Goal: Ask a question: Seek information or help from site administrators or community

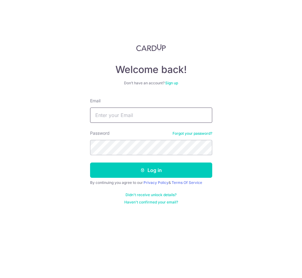
click at [134, 117] on input "Email" at bounding box center [151, 115] width 122 height 15
type input "[PERSON_NAME][EMAIL_ADDRESS][DOMAIN_NAME]"
drag, startPoint x: 220, startPoint y: 139, endPoint x: 220, endPoint y: 142, distance: 3.1
click at [220, 142] on div "Welcome back! Don’t have an account? Sign up Email theresa.ngsm@gmail.com Passw…" at bounding box center [151, 139] width 302 height 278
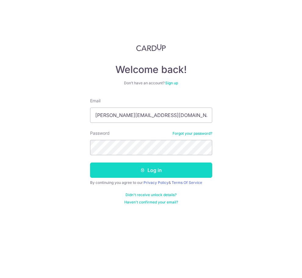
click at [147, 168] on button "Log in" at bounding box center [151, 170] width 122 height 15
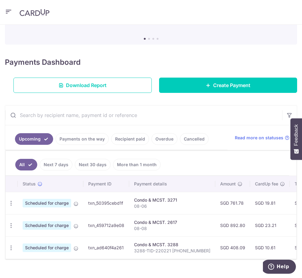
scroll to position [68, 0]
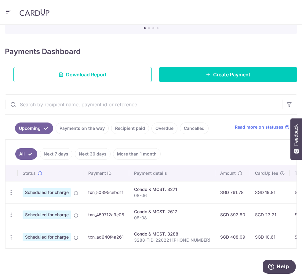
drag, startPoint x: 274, startPoint y: 143, endPoint x: 277, endPoint y: 149, distance: 6.7
click at [277, 149] on ul "All Next 7 days Next 30 days More than 1 month" at bounding box center [148, 152] width 284 height 25
click at [50, 236] on span "Scheduled for charge" at bounding box center [47, 237] width 49 height 9
click at [36, 233] on span "Scheduled for charge" at bounding box center [47, 237] width 49 height 9
click at [58, 236] on span "Scheduled for charge" at bounding box center [47, 237] width 49 height 9
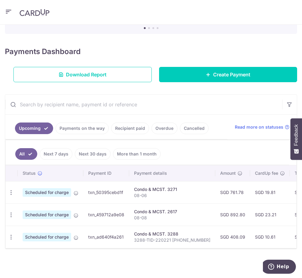
drag, startPoint x: 36, startPoint y: 234, endPoint x: 32, endPoint y: 231, distance: 5.2
click at [32, 233] on span "Scheduled for charge" at bounding box center [47, 237] width 49 height 9
click at [12, 234] on icon "button" at bounding box center [11, 237] width 6 height 6
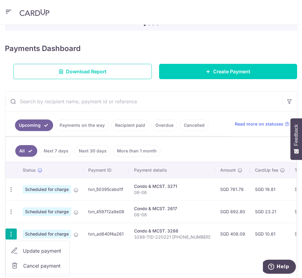
click at [12, 233] on icon "button" at bounding box center [11, 234] width 6 height 6
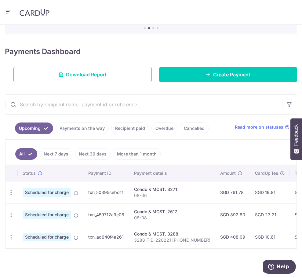
click at [17, 237] on td "Update payment Cancel payment" at bounding box center [12, 237] width 12 height 22
click at [9, 235] on icon "button" at bounding box center [11, 237] width 6 height 6
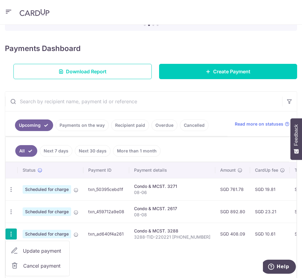
click at [49, 236] on span "Scheduled for charge" at bounding box center [47, 234] width 49 height 9
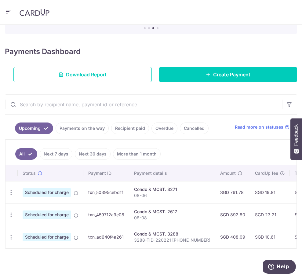
click at [63, 236] on span "Scheduled for charge" at bounding box center [47, 237] width 49 height 9
click at [64, 236] on span "Scheduled for charge" at bounding box center [47, 237] width 49 height 9
click at [87, 238] on td "txn_ad640f4a261" at bounding box center [106, 237] width 46 height 22
click at [145, 233] on div "Condo & MCST. 3288" at bounding box center [172, 234] width 76 height 6
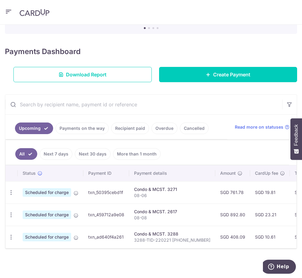
click at [59, 235] on span "Scheduled for charge" at bounding box center [47, 237] width 49 height 9
click at [11, 234] on icon "button" at bounding box center [11, 237] width 6 height 6
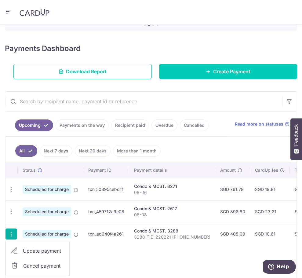
click at [13, 233] on icon "button" at bounding box center [11, 234] width 6 height 6
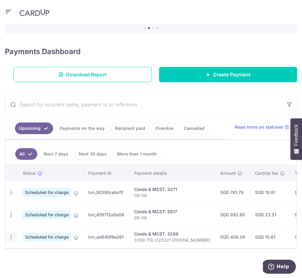
click at [13, 234] on icon "button" at bounding box center [11, 237] width 6 height 6
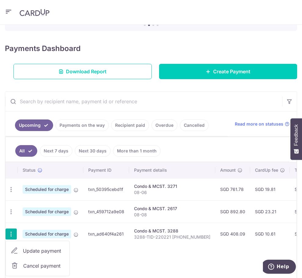
click at [12, 233] on icon "button" at bounding box center [11, 234] width 6 height 6
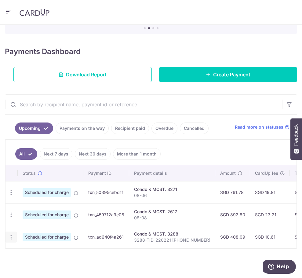
click at [12, 234] on icon "button" at bounding box center [11, 237] width 6 height 6
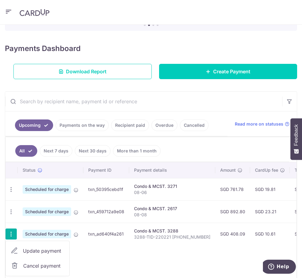
click at [30, 225] on td "Scheduled for charge" at bounding box center [51, 234] width 66 height 22
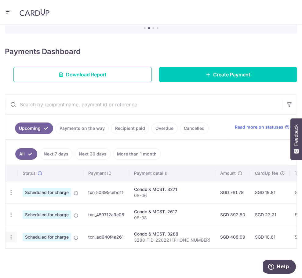
click at [10, 236] on icon "button" at bounding box center [11, 237] width 6 height 6
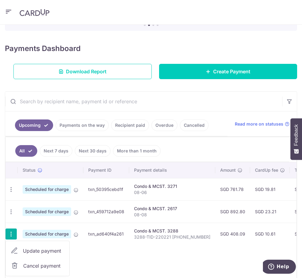
click at [10, 236] on icon "button" at bounding box center [11, 234] width 6 height 6
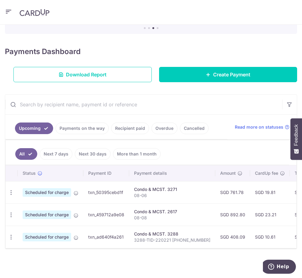
click at [40, 233] on span "Scheduled for charge" at bounding box center [47, 237] width 49 height 9
click at [15, 237] on div "Update payment Cancel payment" at bounding box center [11, 237] width 11 height 11
click at [39, 241] on td "Scheduled for charge" at bounding box center [51, 237] width 66 height 22
click at [10, 234] on icon "button" at bounding box center [11, 237] width 6 height 6
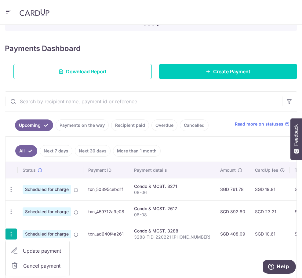
click at [10, 233] on icon "button" at bounding box center [11, 234] width 6 height 6
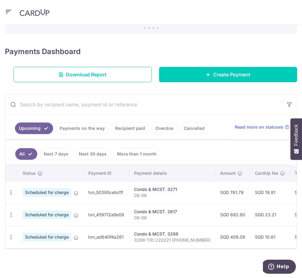
click at [49, 48] on h4 "Payments Dashboard" at bounding box center [43, 51] width 76 height 11
click at [20, 150] on link "All" at bounding box center [26, 154] width 22 height 12
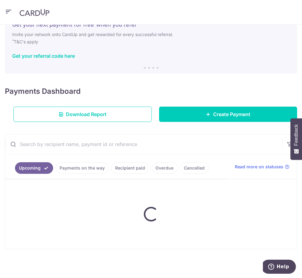
scroll to position [26, 0]
click at [20, 150] on input "text" at bounding box center [143, 144] width 277 height 20
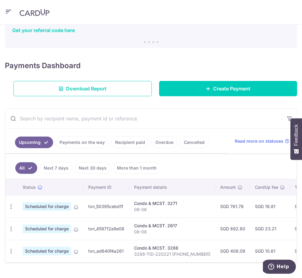
scroll to position [68, 0]
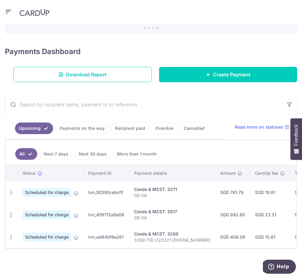
click at [26, 149] on link "All" at bounding box center [26, 154] width 22 height 12
click at [83, 124] on link "Payments on the way" at bounding box center [82, 129] width 53 height 12
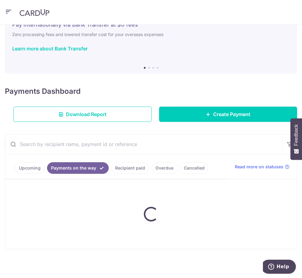
scroll to position [39, 0]
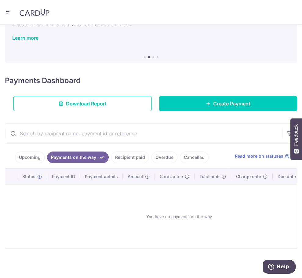
click at [134, 153] on link "Recipient paid" at bounding box center [130, 158] width 38 height 12
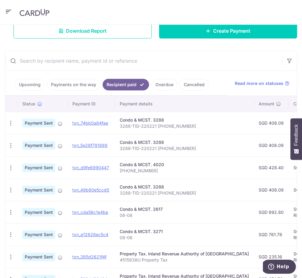
scroll to position [121, 0]
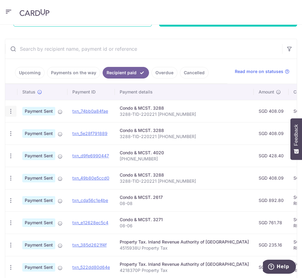
click at [10, 110] on icon "button" at bounding box center [11, 111] width 6 height 6
click at [40, 111] on span "Payment Sent" at bounding box center [38, 111] width 33 height 9
click at [44, 112] on span "Payment Sent" at bounding box center [38, 111] width 33 height 9
click at [29, 72] on link "Upcoming" at bounding box center [30, 73] width 30 height 12
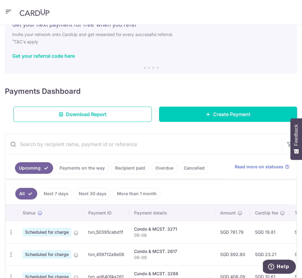
scroll to position [68, 0]
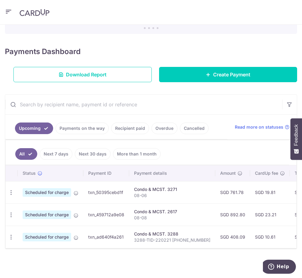
click at [40, 235] on span "Scheduled for charge" at bounding box center [47, 237] width 49 height 9
click at [19, 240] on tr "Update payment Cancel payment Scheduled for charge txn_ad640f4a261 Condo & MCST…" at bounding box center [228, 237] width 444 height 22
drag, startPoint x: 46, startPoint y: 234, endPoint x: 17, endPoint y: 226, distance: 29.6
click at [17, 226] on td "Update payment Cancel payment" at bounding box center [12, 237] width 12 height 22
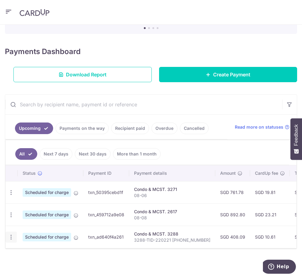
click at [10, 235] on icon "button" at bounding box center [11, 237] width 6 height 6
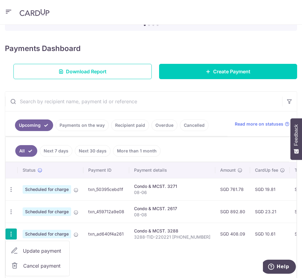
click at [10, 235] on icon "button" at bounding box center [11, 234] width 6 height 6
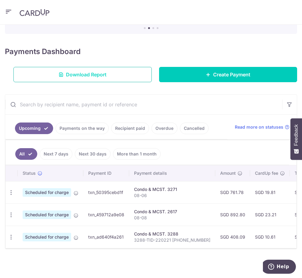
click at [57, 71] on link "Download Report" at bounding box center [82, 74] width 138 height 15
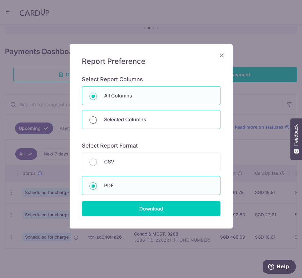
click at [91, 118] on input "Selected Columns" at bounding box center [93, 119] width 7 height 7
radio input "true"
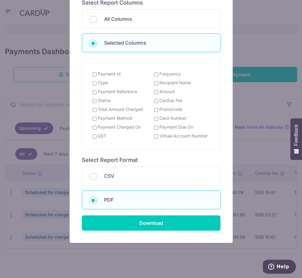
scroll to position [86, 0]
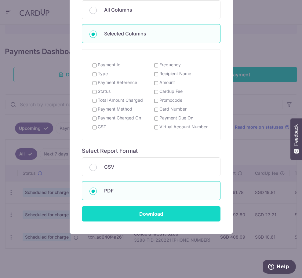
click at [134, 213] on input "Download" at bounding box center [151, 213] width 139 height 15
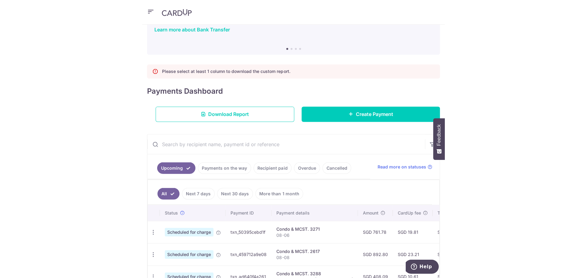
scroll to position [87, 0]
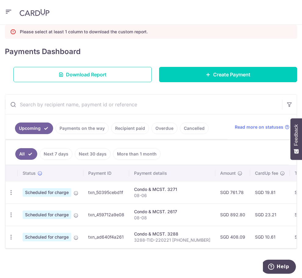
click at [32, 236] on span "Scheduled for charge" at bounding box center [47, 237] width 49 height 9
click at [10, 235] on icon "button" at bounding box center [11, 237] width 6 height 6
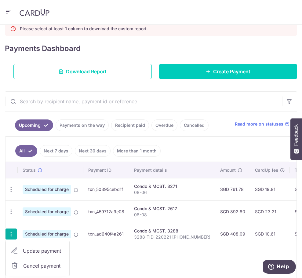
click at [10, 235] on icon "button" at bounding box center [11, 234] width 6 height 6
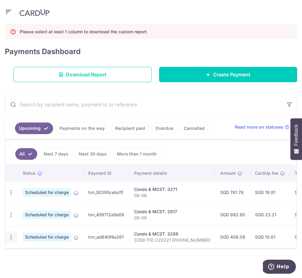
click at [10, 235] on icon "button" at bounding box center [11, 237] width 6 height 6
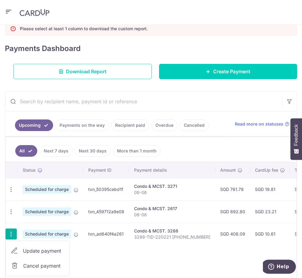
click at [11, 235] on icon "button" at bounding box center [11, 234] width 6 height 6
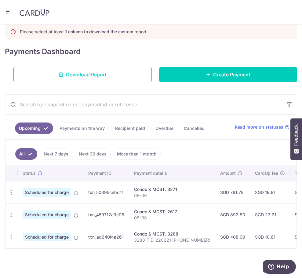
click at [122, 75] on link "Download Report" at bounding box center [82, 74] width 138 height 15
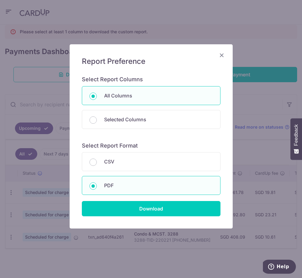
click at [216, 57] on h5 "Report Preference" at bounding box center [151, 62] width 139 height 10
click at [31, 232] on div "Report Preference Select Report Columns All Columns Selected Columns Payment Id…" at bounding box center [151, 139] width 302 height 278
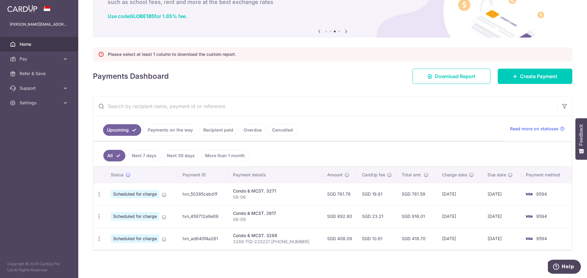
scroll to position [42, 0]
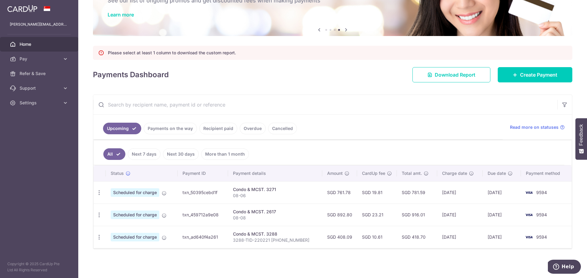
click at [190, 127] on link "Payments on the way" at bounding box center [170, 129] width 53 height 12
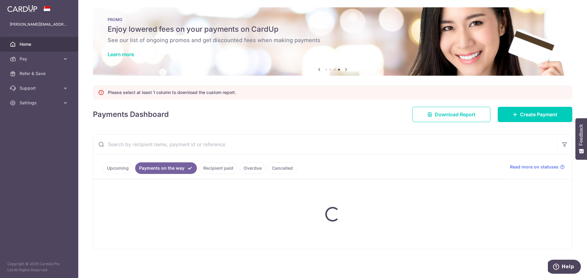
scroll to position [13, 0]
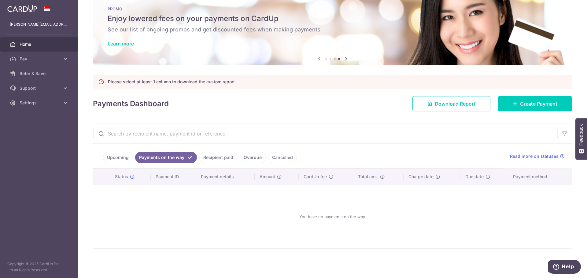
click at [272, 157] on link "Cancelled" at bounding box center [282, 158] width 29 height 12
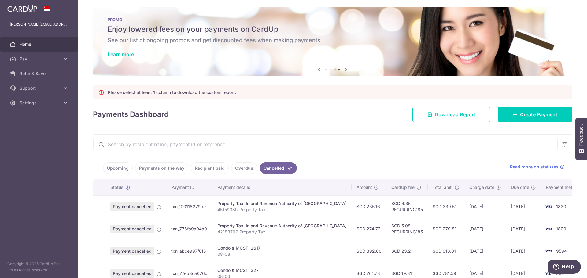
scroll to position [42, 0]
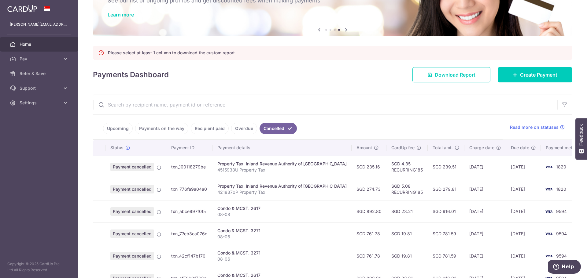
click at [118, 131] on link "Upcoming" at bounding box center [118, 129] width 30 height 12
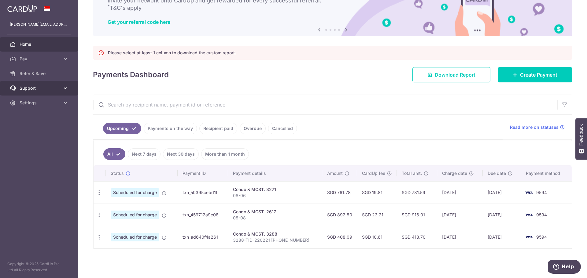
click at [47, 91] on span "Support" at bounding box center [40, 88] width 40 height 6
click at [125, 219] on span "Scheduled for charge" at bounding box center [135, 215] width 49 height 9
click at [126, 215] on span "Scheduled for charge" at bounding box center [135, 215] width 49 height 9
click at [250, 223] on td "Condo & MCST. 2617 08-08" at bounding box center [275, 215] width 94 height 22
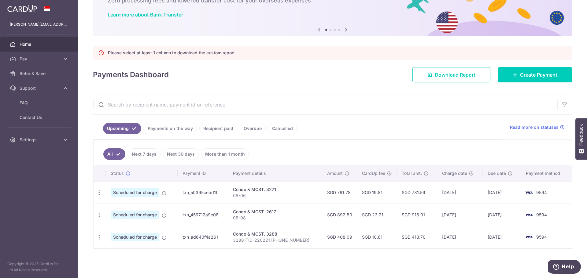
drag, startPoint x: 450, startPoint y: 255, endPoint x: 466, endPoint y: 255, distance: 15.9
click at [302, 255] on div "× Pause Schedule Pause all future payments in this series Pause just this one p…" at bounding box center [332, 139] width 508 height 278
click at [302, 267] on icon "Help" at bounding box center [556, 267] width 2 height 2
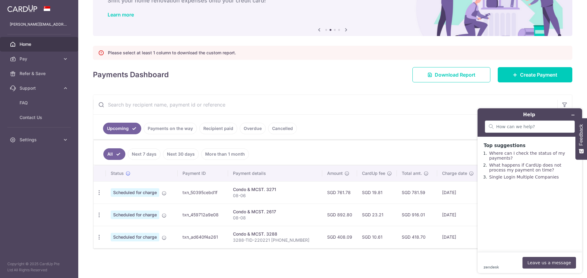
click at [302, 263] on button "Leave us a message" at bounding box center [548, 263] width 53 height 12
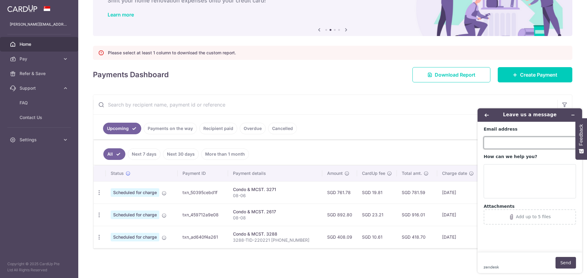
click at [302, 144] on input "Email address" at bounding box center [529, 143] width 92 height 12
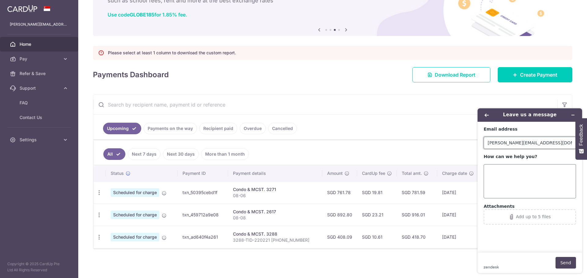
type input "[PERSON_NAME][EMAIL_ADDRESS][DOMAIN_NAME]"
click at [302, 185] on textarea "How can we help you?" at bounding box center [529, 181] width 92 height 34
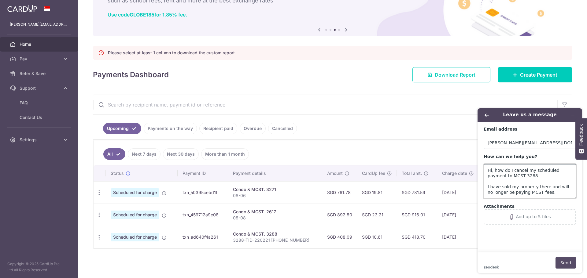
type textarea "Hi, how do I cancel my scheduled payment to MCST 3288. I have sold my property …"
click at [302, 264] on button "Send" at bounding box center [565, 263] width 20 height 12
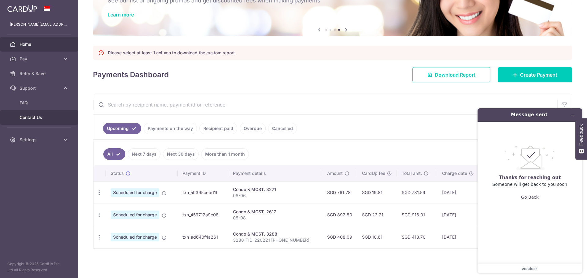
click at [36, 119] on span "Contact Us" at bounding box center [40, 118] width 40 height 6
